Goal: Transaction & Acquisition: Purchase product/service

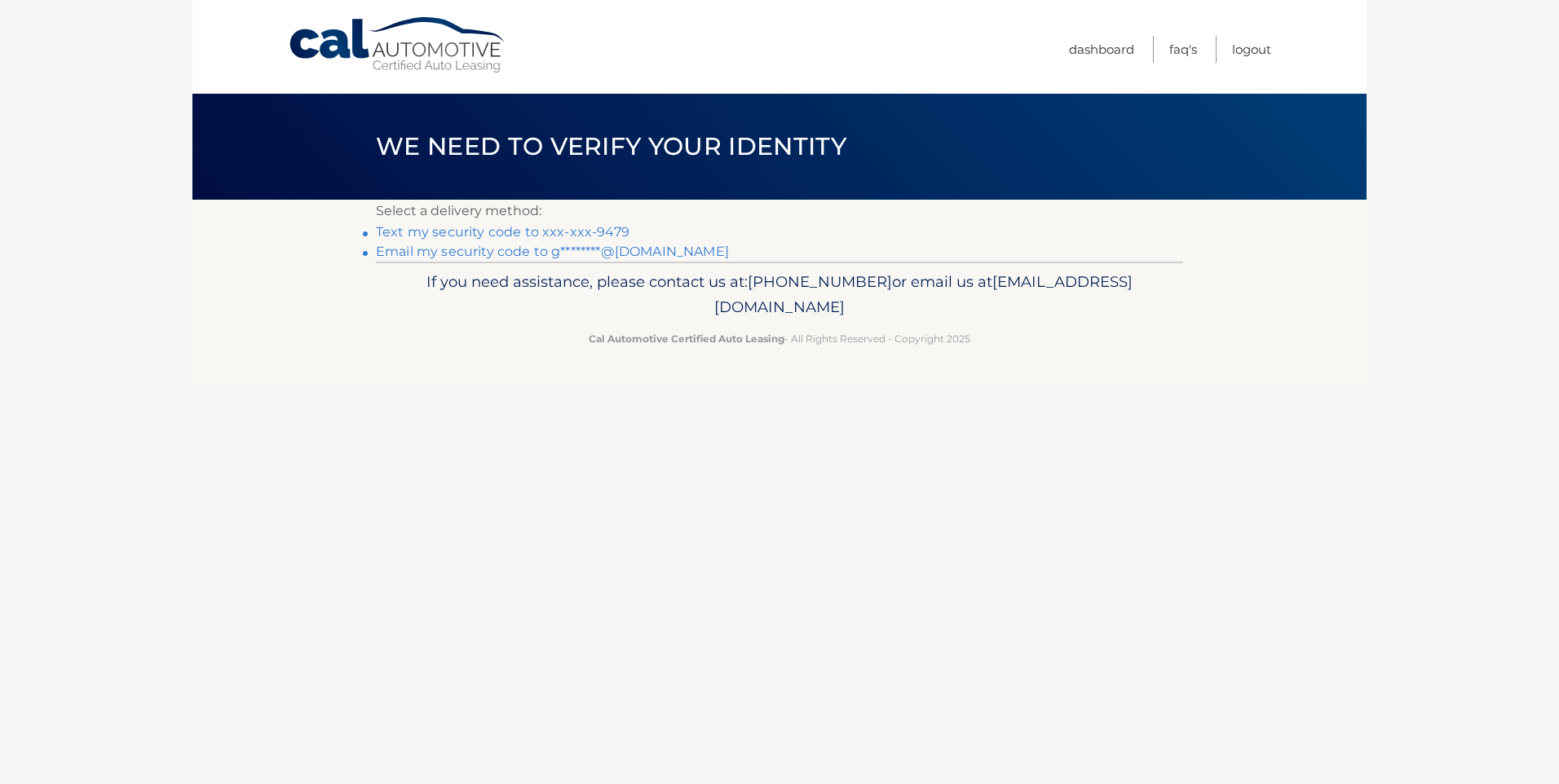
click at [591, 233] on link "Text my security code to xxx-xxx-9479" at bounding box center [502, 231] width 253 height 15
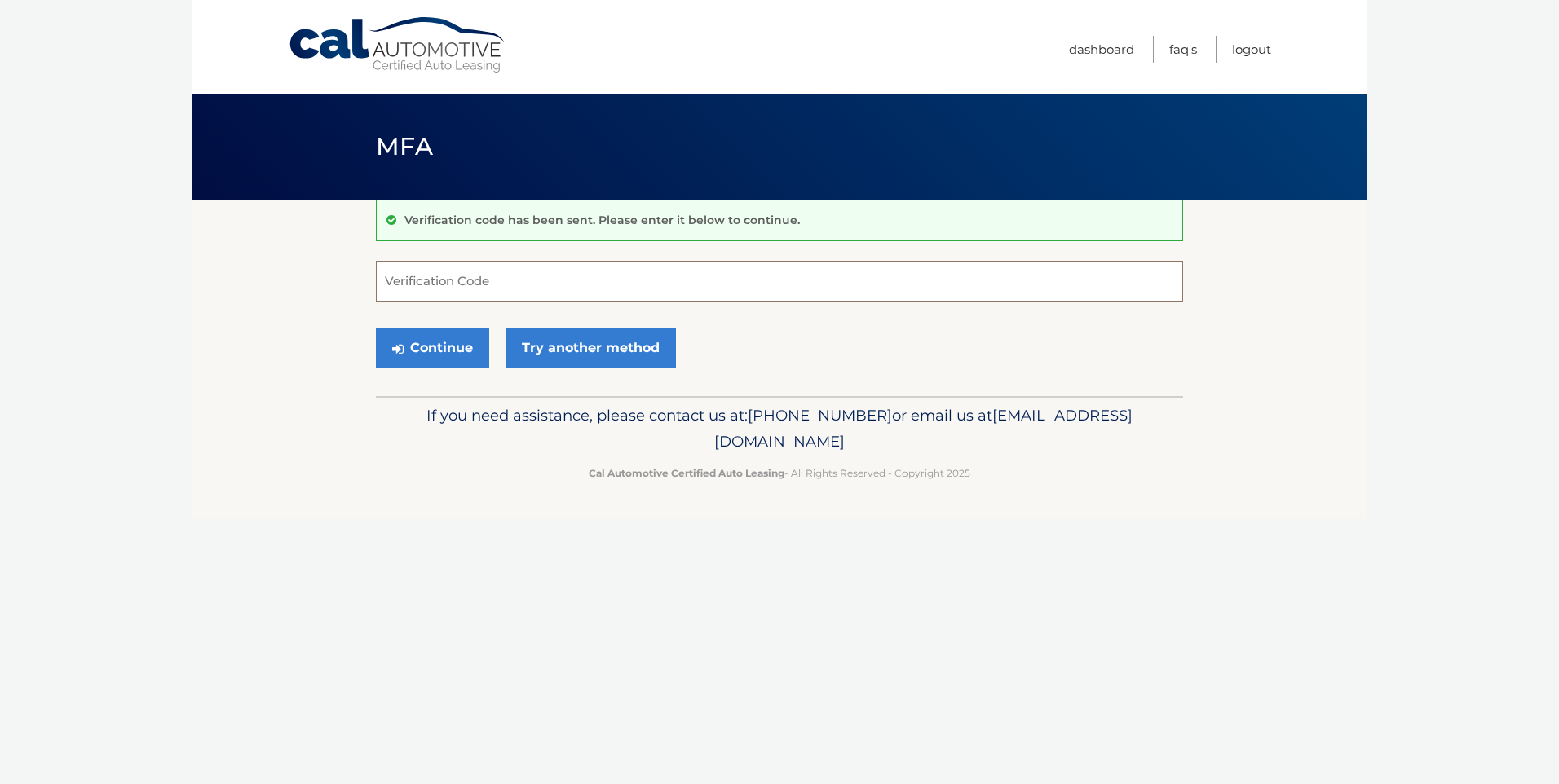
click at [599, 260] on input "Verification Code" at bounding box center [779, 280] width 807 height 41
type input "573676"
click at [441, 358] on button "Continue" at bounding box center [432, 347] width 113 height 41
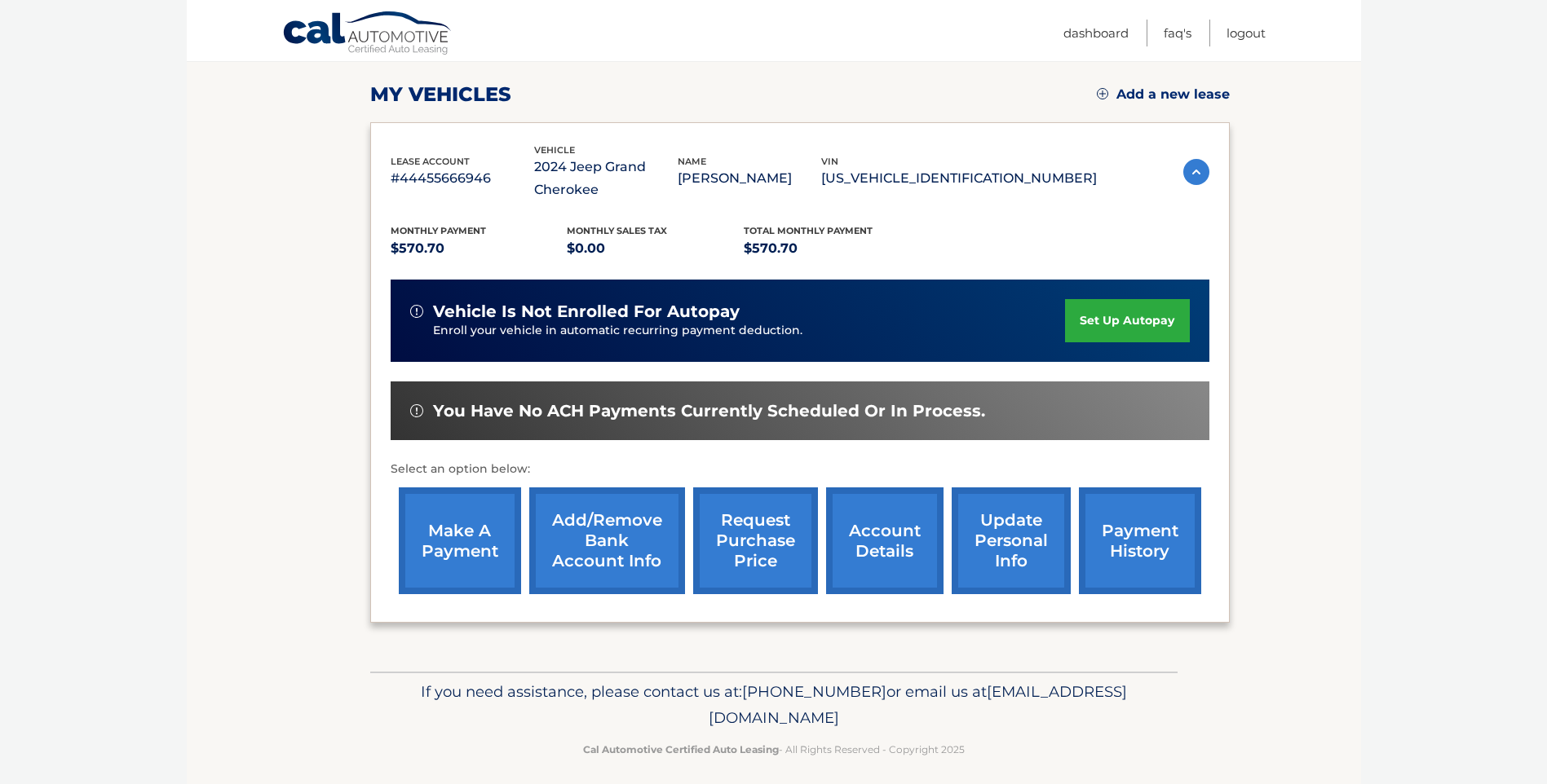
scroll to position [227, 0]
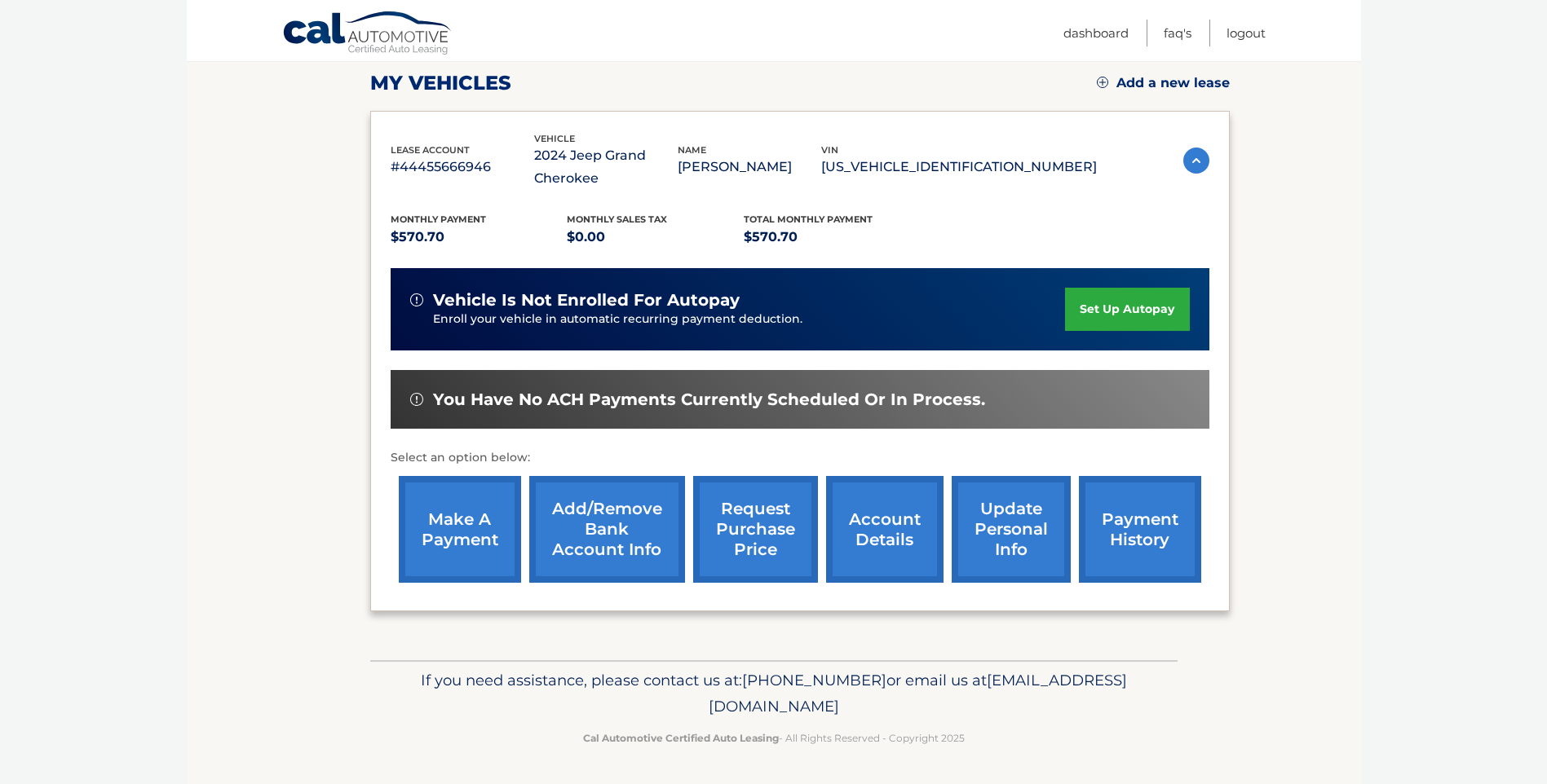
click at [464, 518] on link "make a payment" at bounding box center [460, 529] width 122 height 107
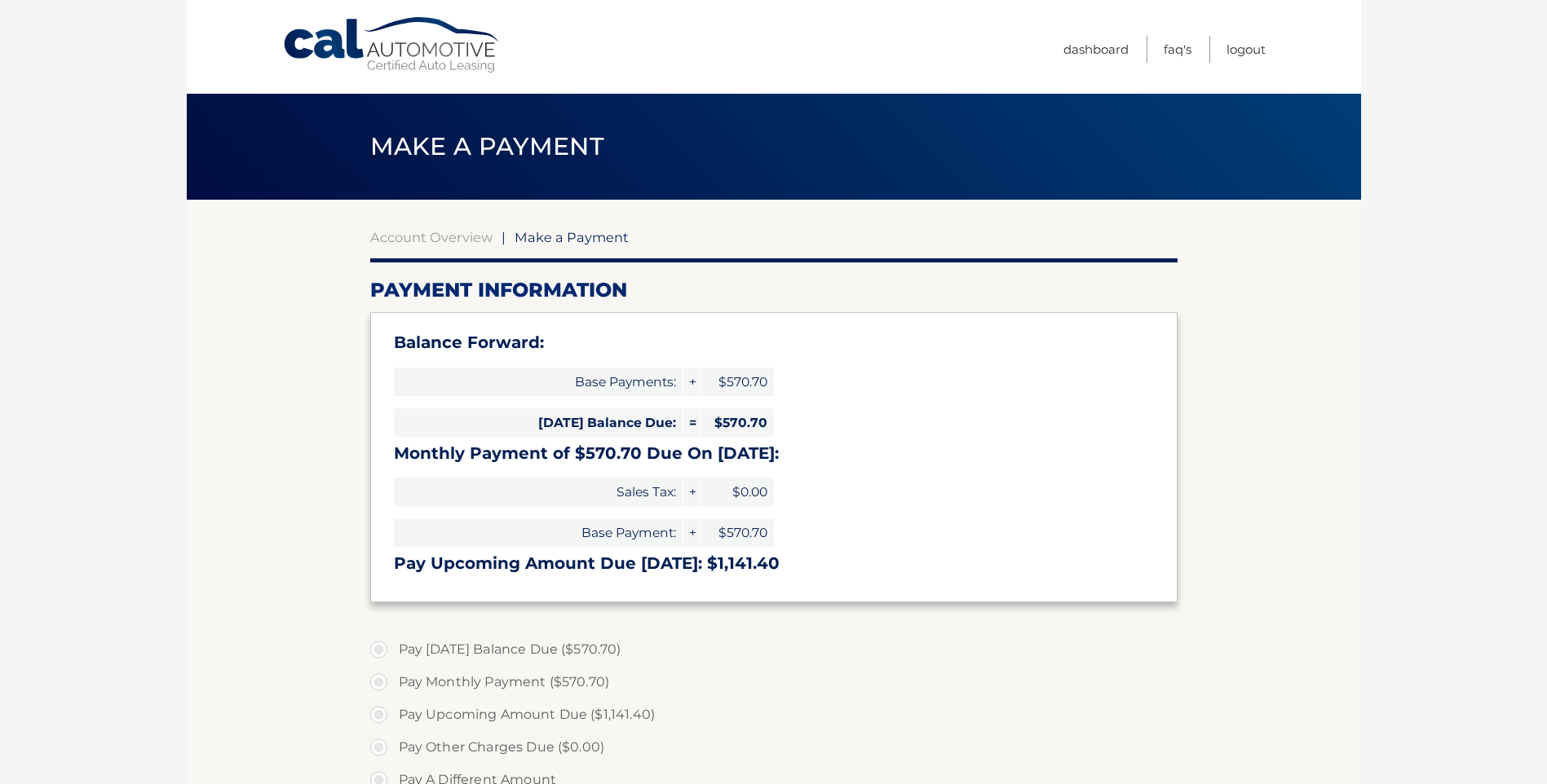
select select "MmM3MzZiNTgtZGRhNC00NDBjLWIzYjctYWQzMzdjMGUwMGRl"
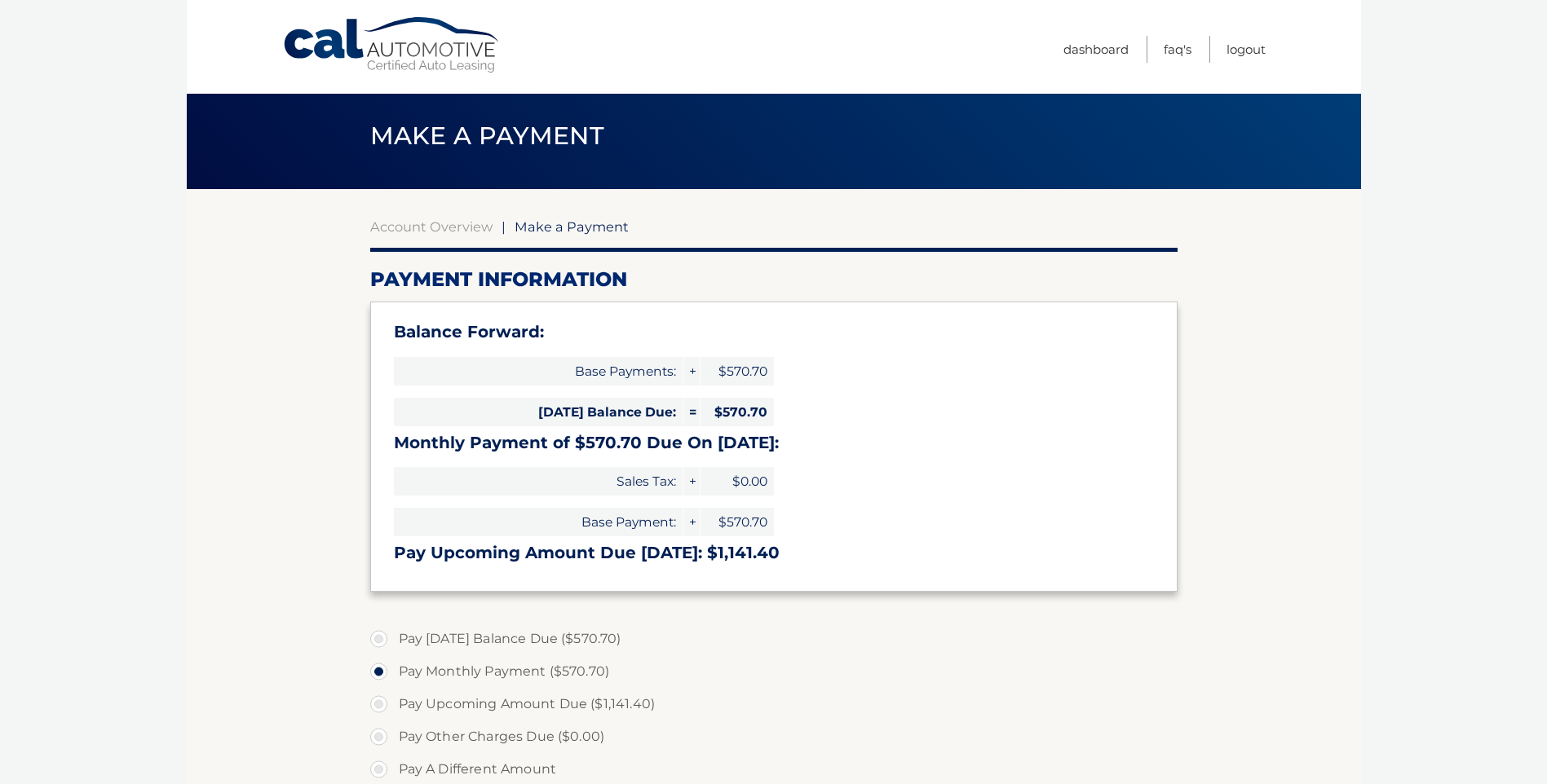
scroll to position [81, 0]
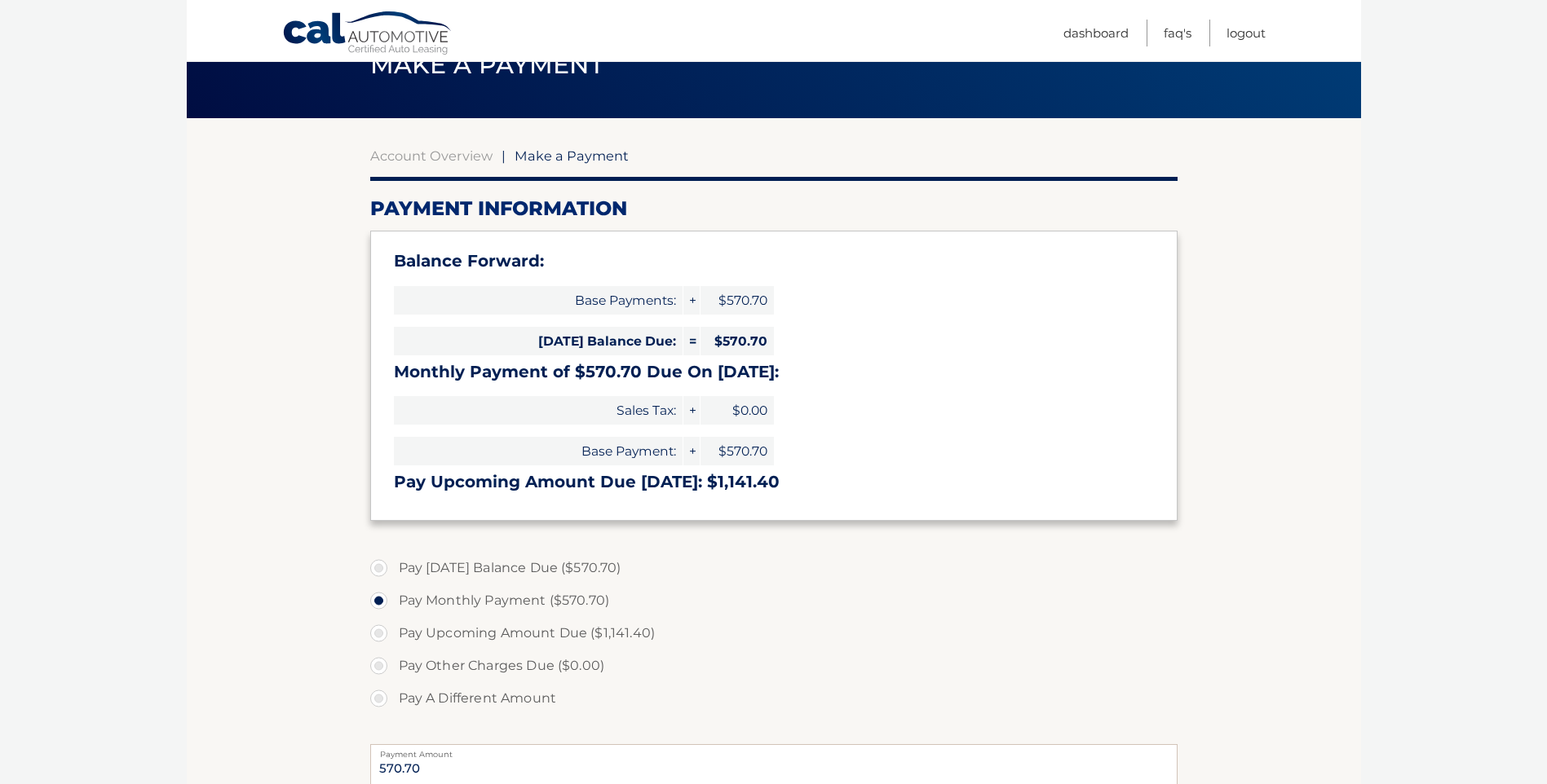
click at [547, 570] on label "Pay Today's Balance Due ($570.70)" at bounding box center [774, 568] width 807 height 33
click at [393, 570] on input "Pay Today's Balance Due ($570.70)" at bounding box center [384, 564] width 16 height 26
radio input "true"
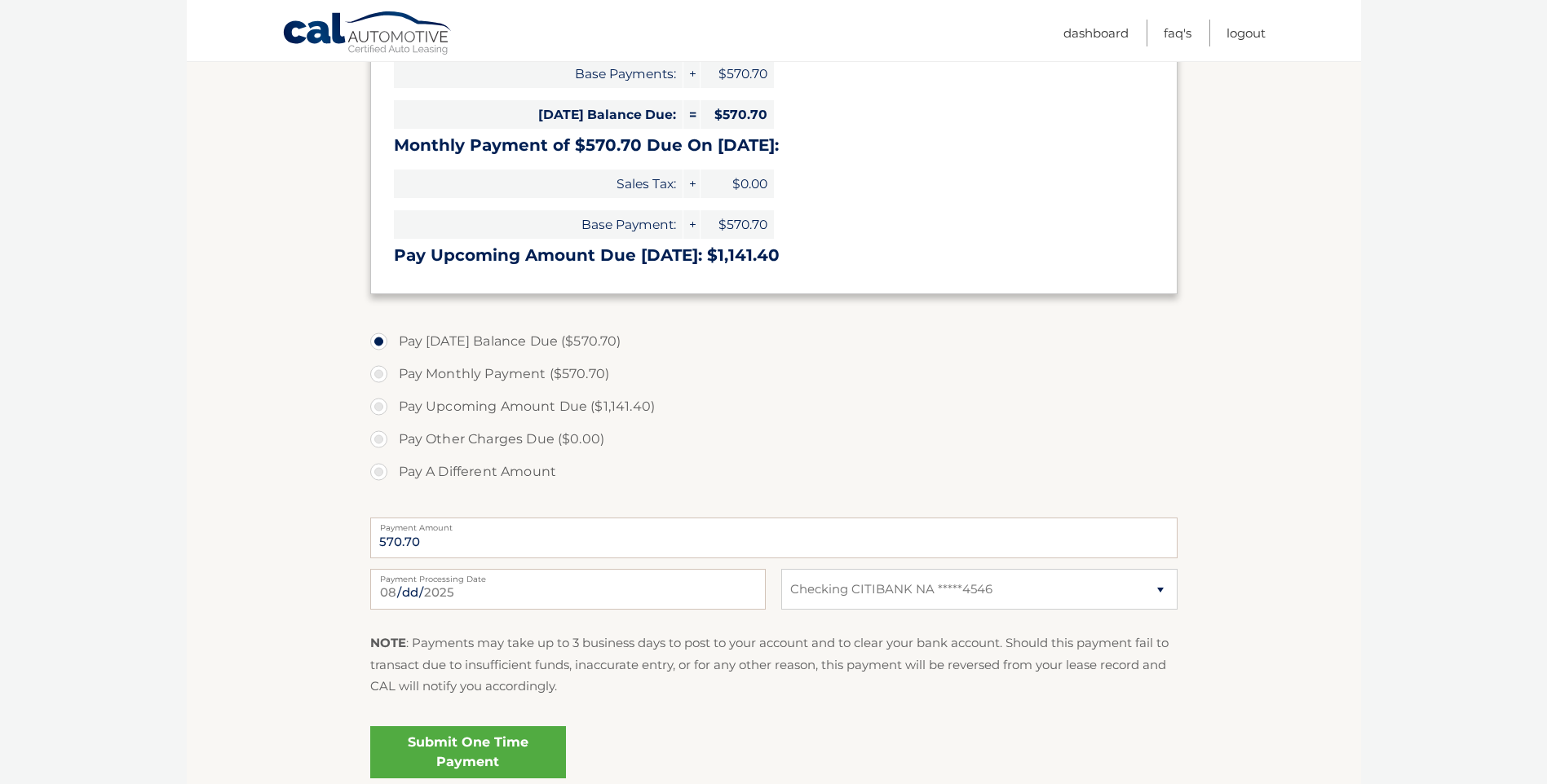
scroll to position [408, 0]
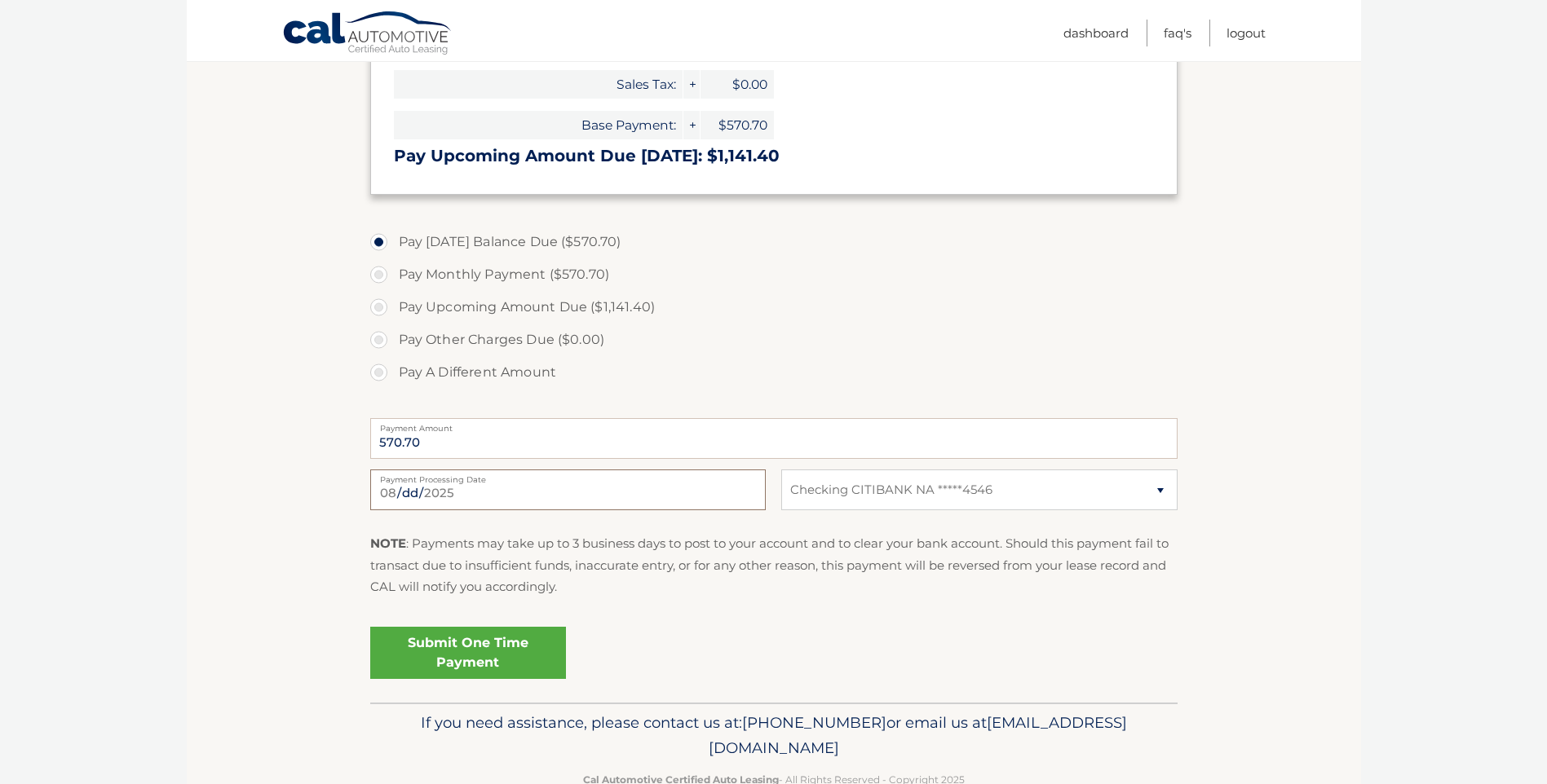
click at [652, 495] on input "2025-08-21" at bounding box center [567, 489] width 395 height 41
click at [1342, 487] on section "Account Overview | Make a Payment Payment Information Balance Forward: Base Pay…" at bounding box center [774, 247] width 1174 height 911
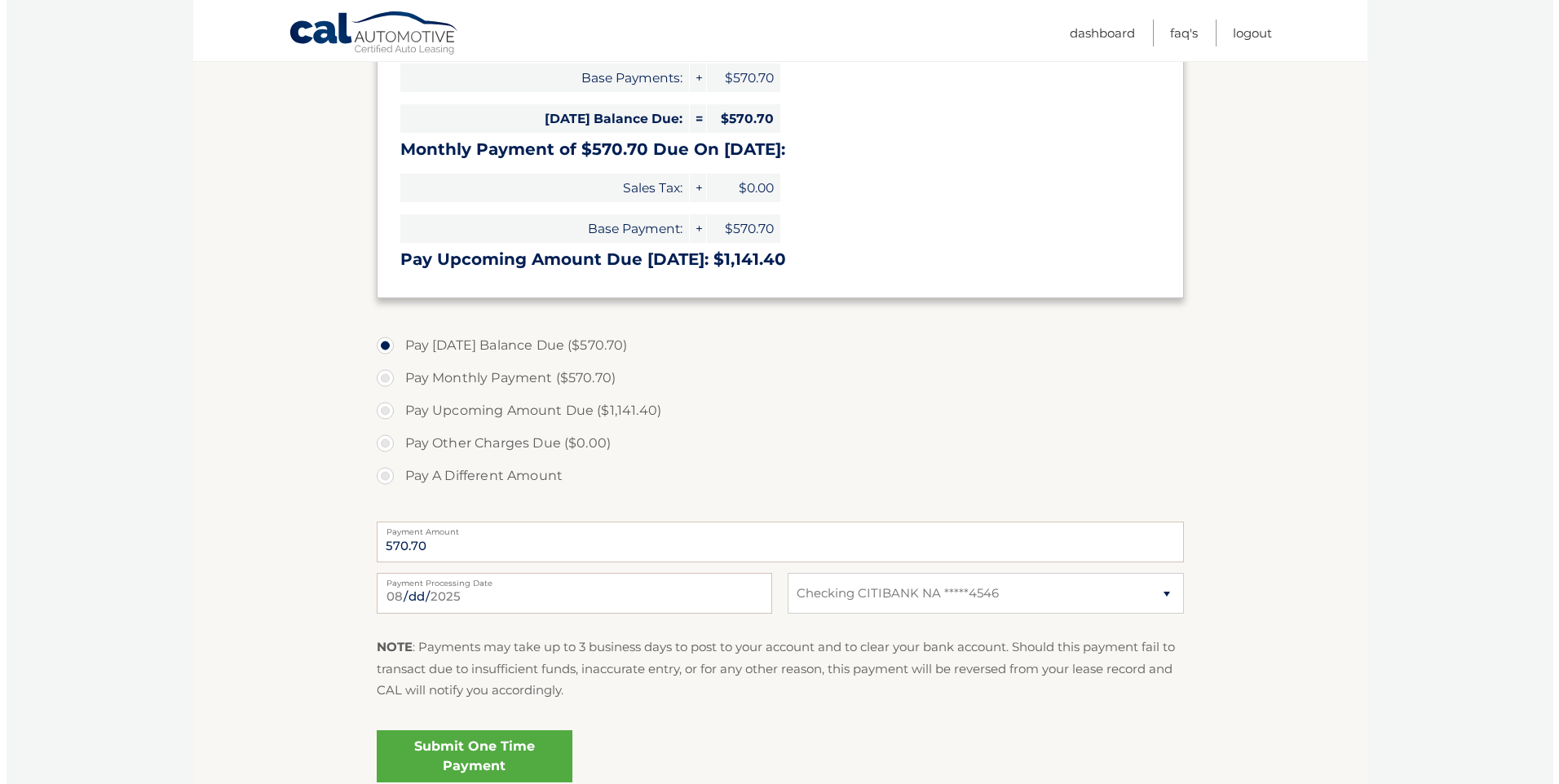
scroll to position [326, 0]
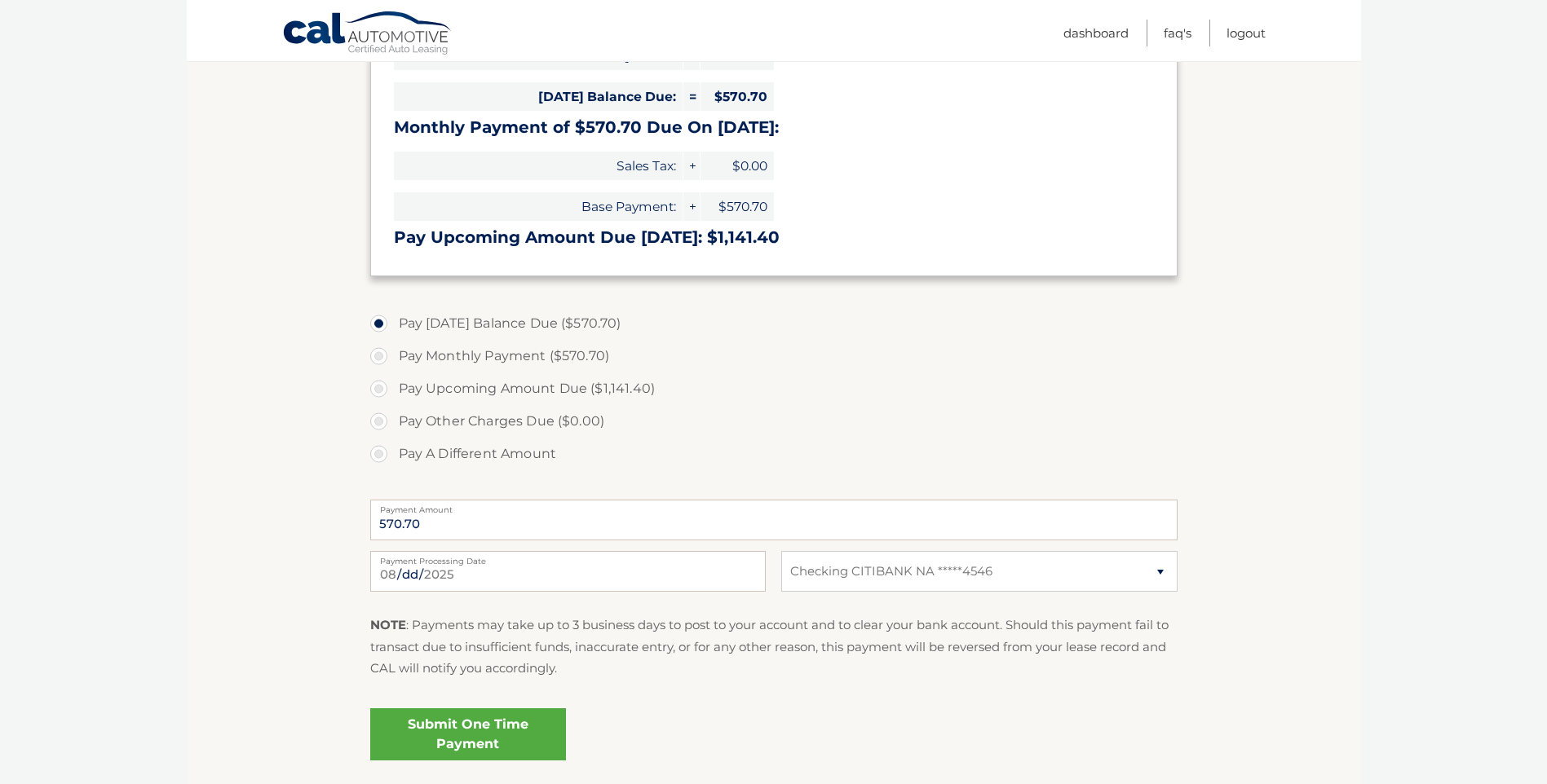
click at [460, 723] on link "Submit One Time Payment" at bounding box center [468, 734] width 195 height 52
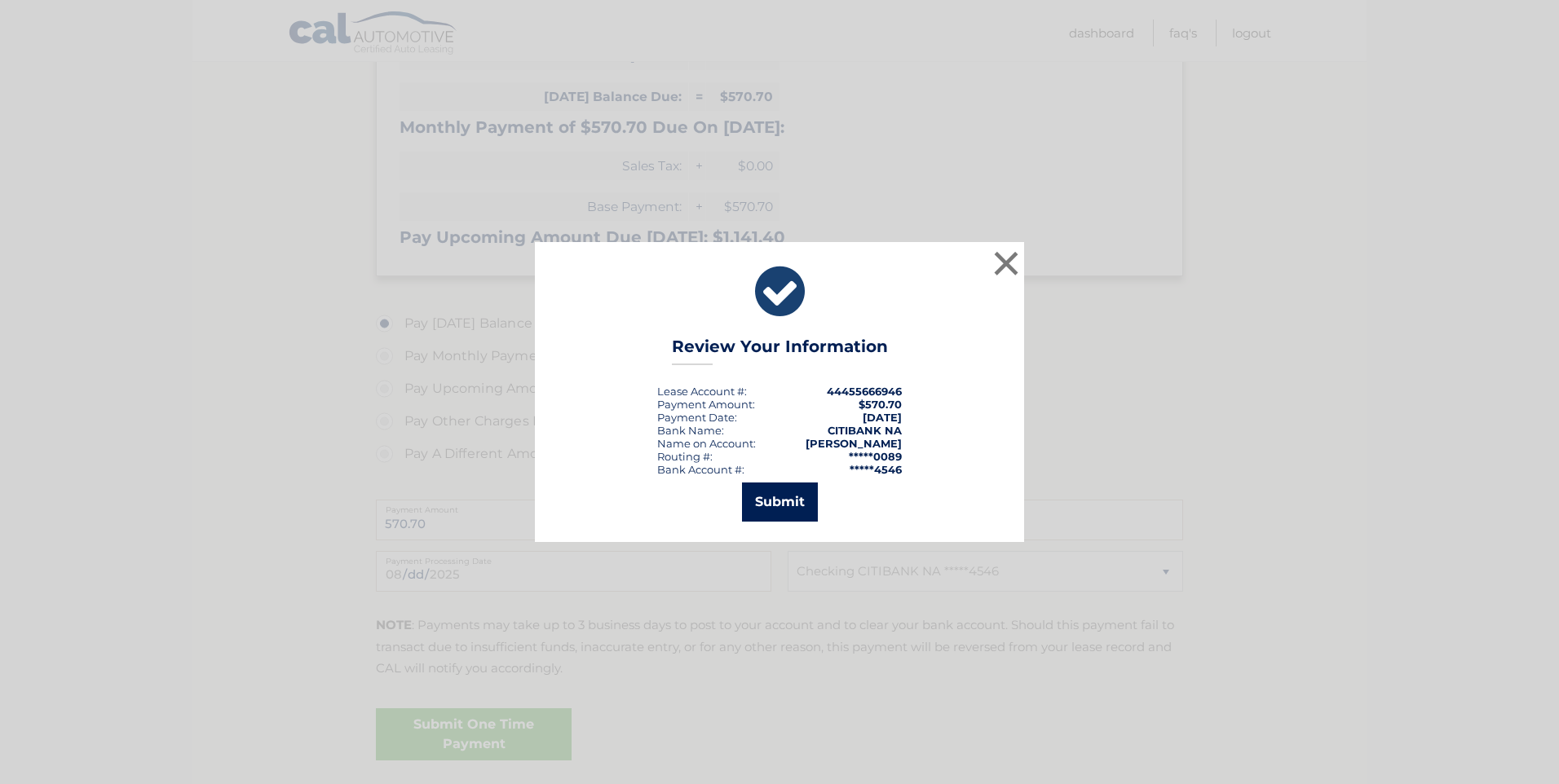
click at [756, 496] on button "Submit" at bounding box center [780, 502] width 76 height 39
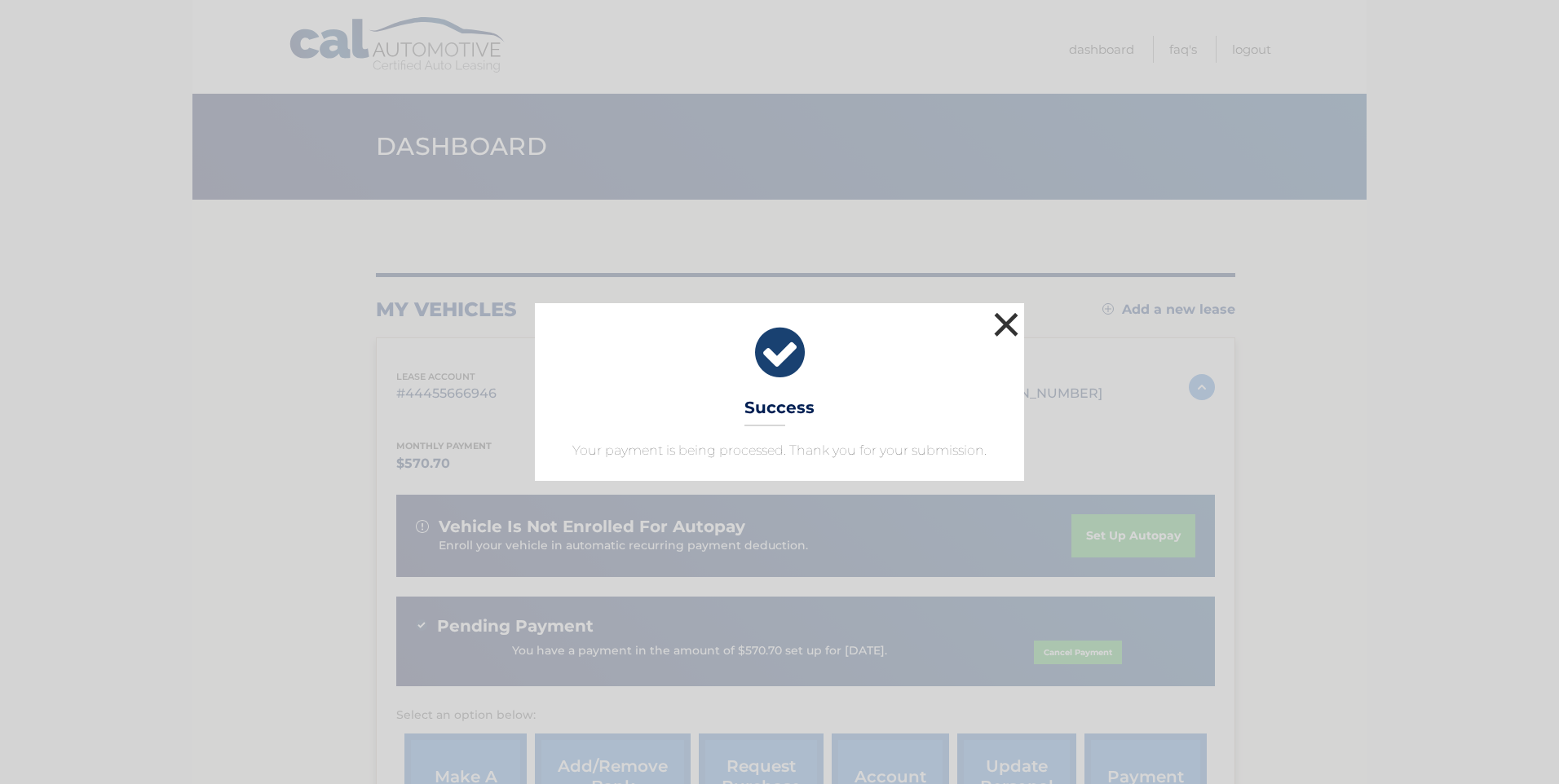
click at [1003, 318] on button "×" at bounding box center [1006, 325] width 33 height 33
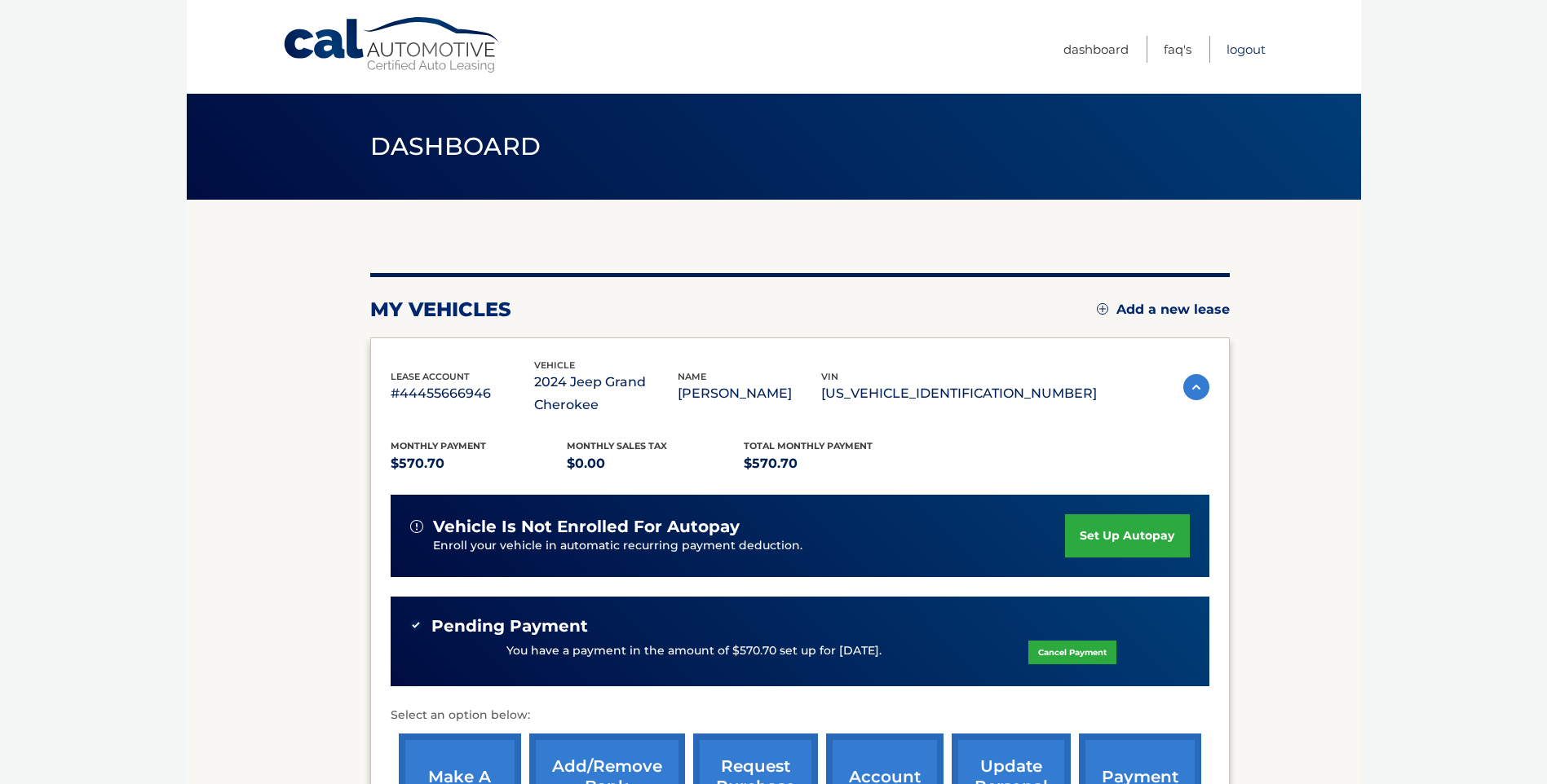
click at [1258, 48] on link "Logout" at bounding box center [1246, 50] width 39 height 27
